Goal: Transaction & Acquisition: Book appointment/travel/reservation

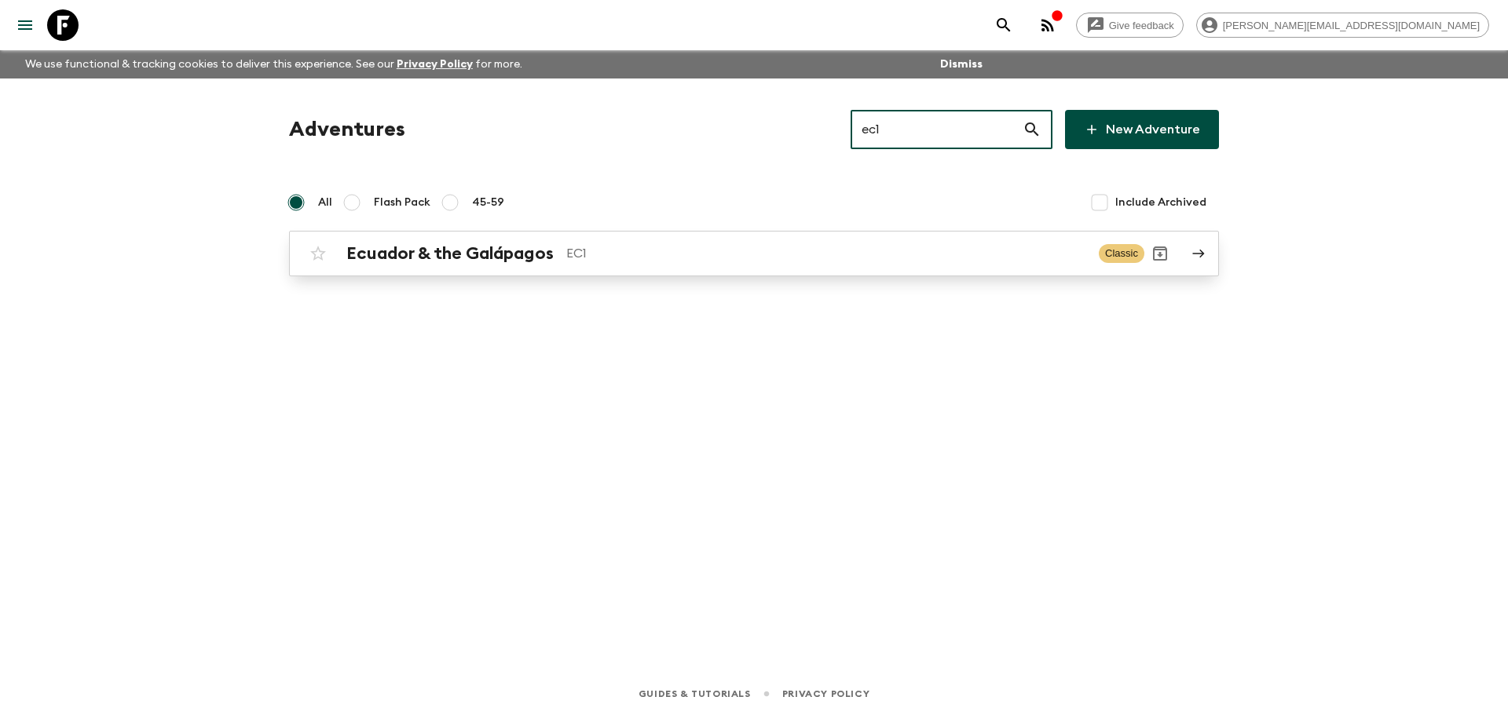
type input "ec1"
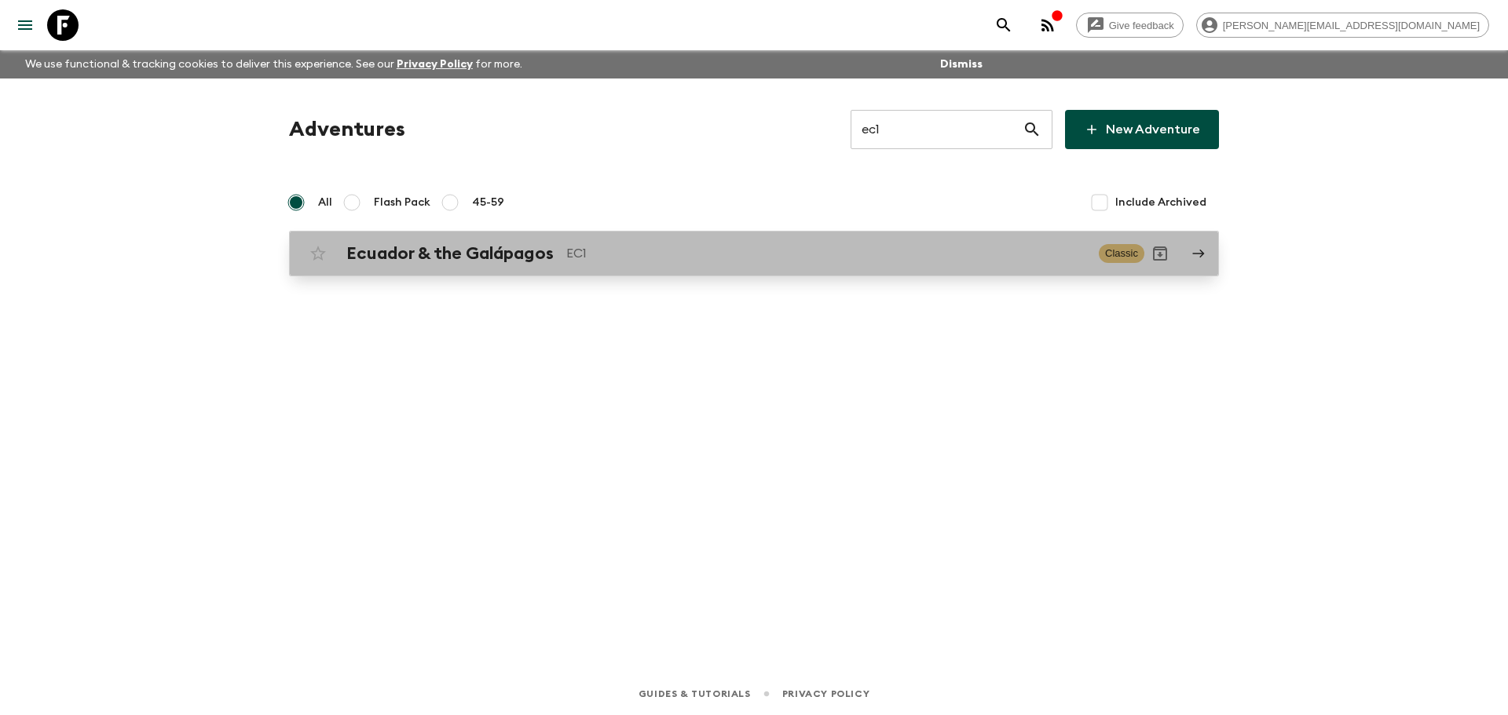
click at [703, 248] on p "EC1" at bounding box center [826, 253] width 520 height 19
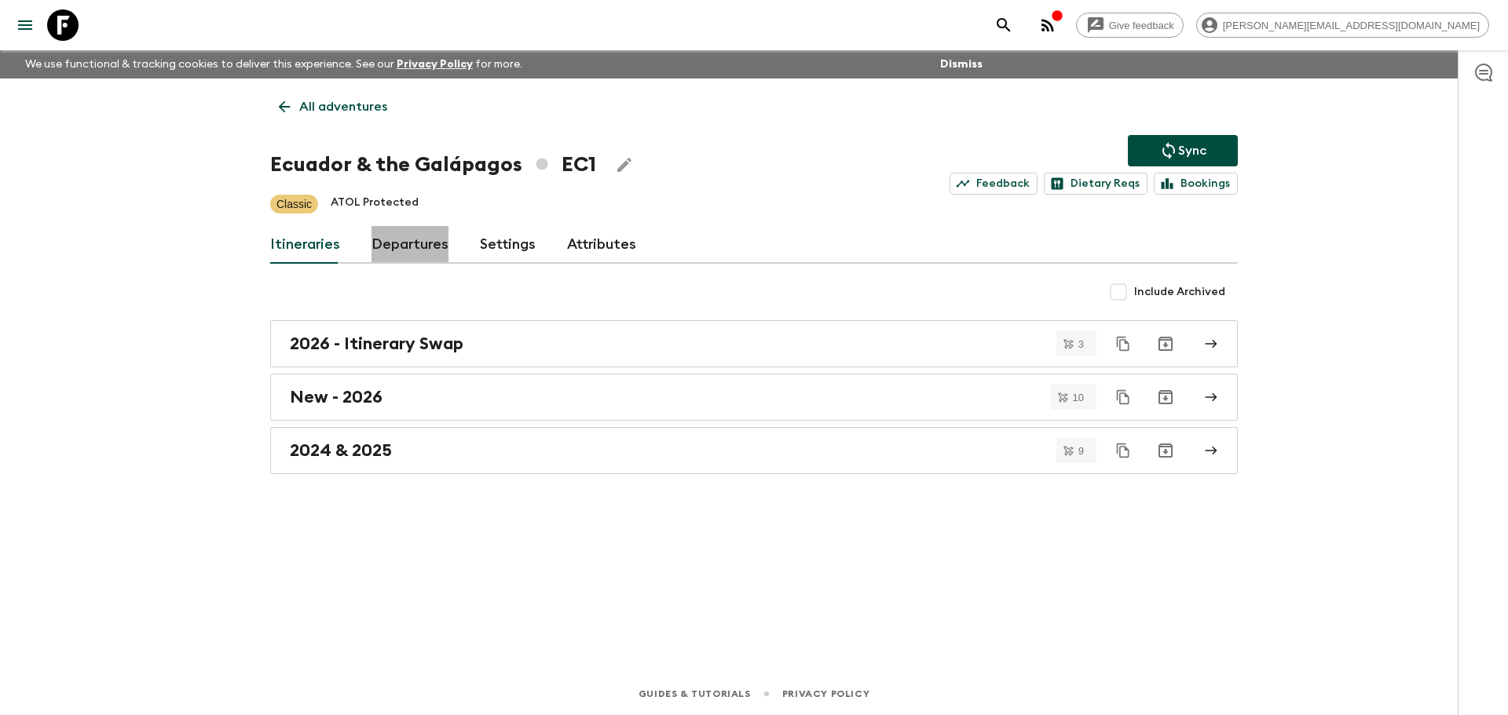
click at [422, 248] on link "Departures" at bounding box center [409, 245] width 77 height 38
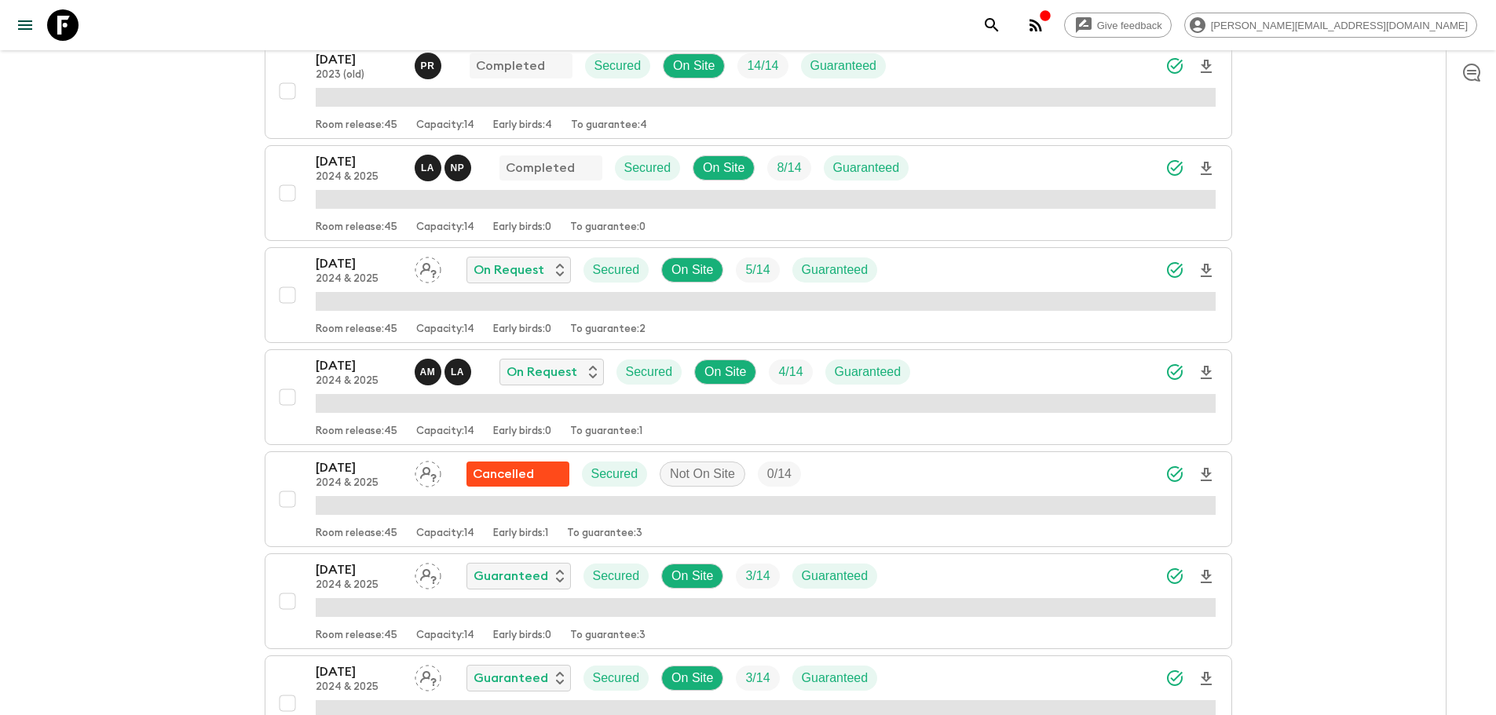
scroll to position [833, 0]
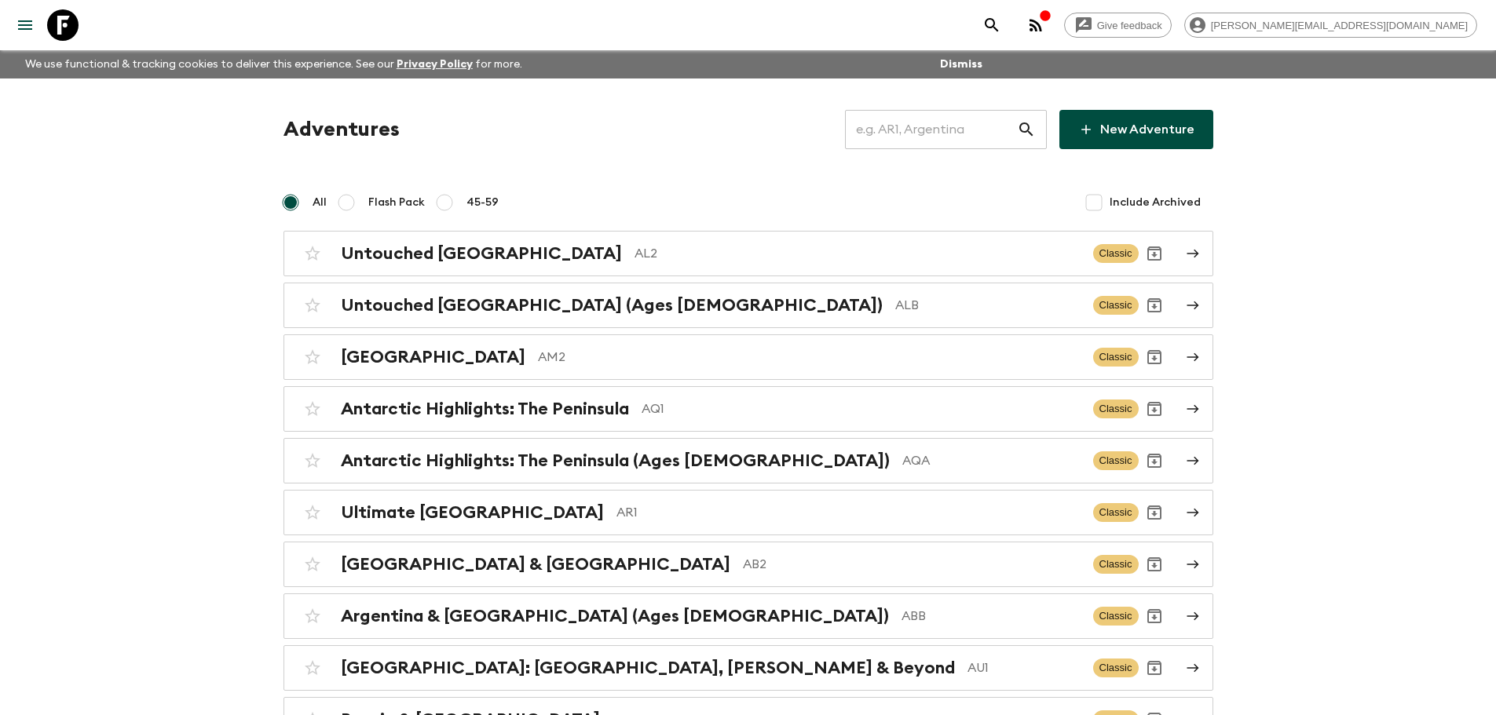
click at [978, 132] on input "text" at bounding box center [931, 130] width 172 height 44
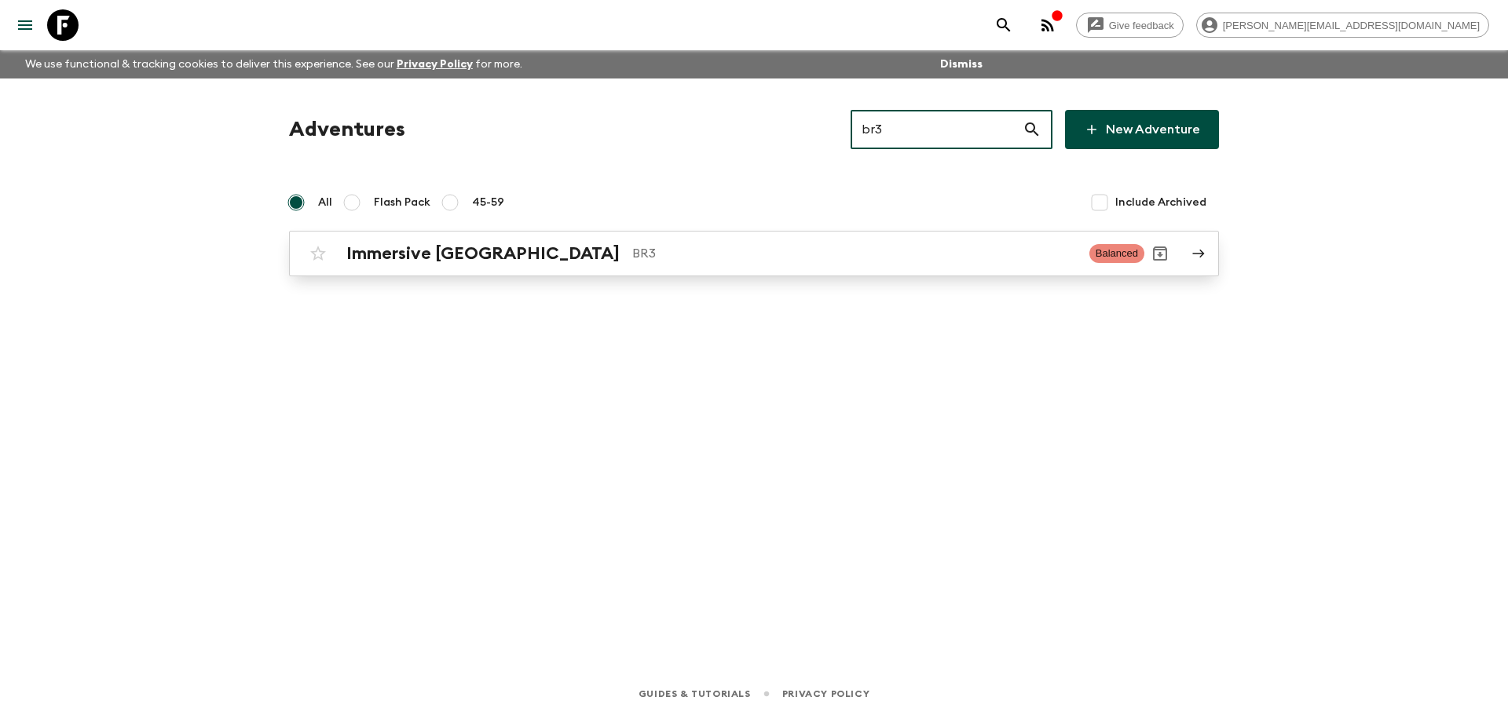
type input "br3"
click at [876, 236] on link "Immersive Brazil BR3 Balanced" at bounding box center [754, 254] width 930 height 46
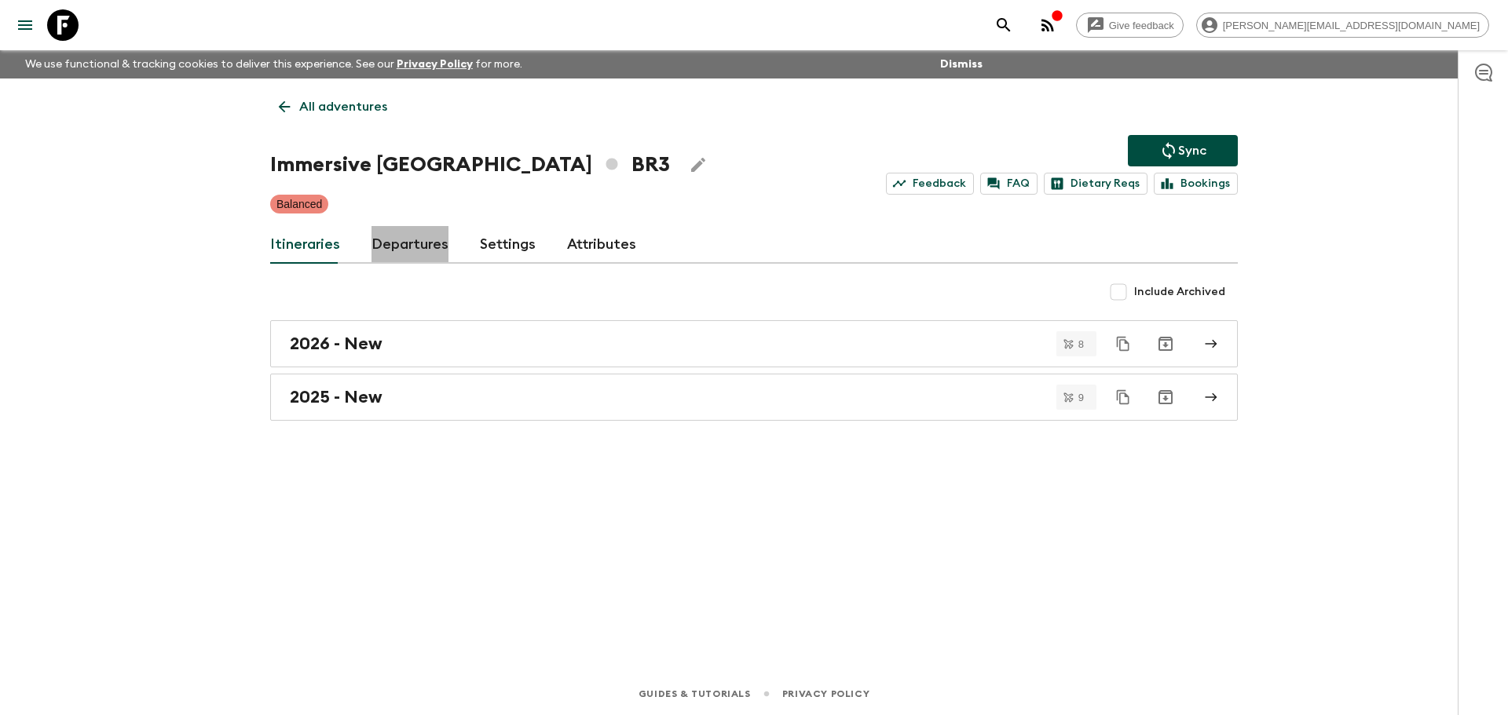
click at [420, 247] on link "Departures" at bounding box center [409, 245] width 77 height 38
